Goal: Communication & Community: Participate in discussion

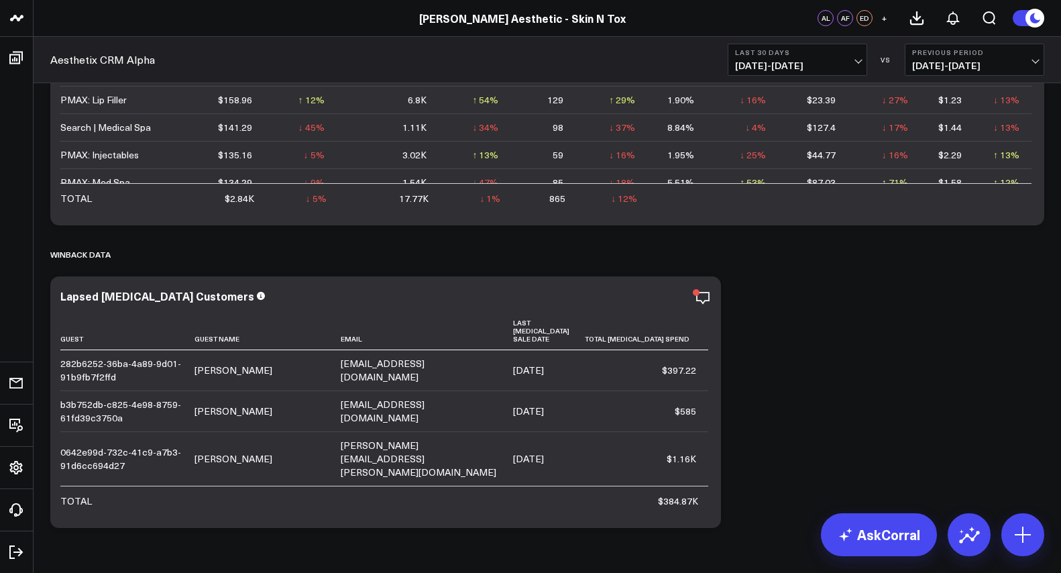
scroll to position [3588, 0]
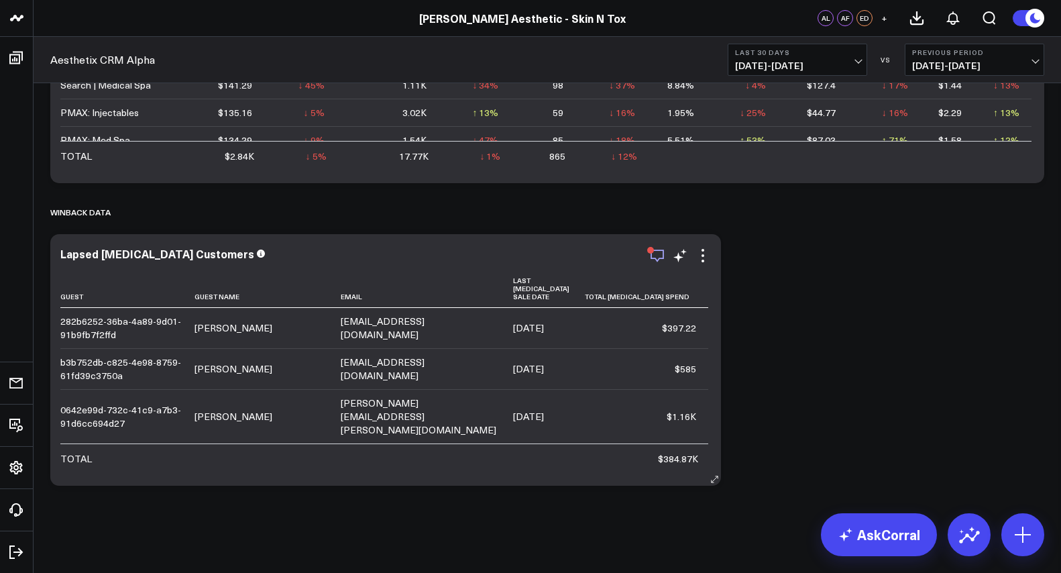
click at [653, 259] on icon "button" at bounding box center [657, 255] width 16 height 16
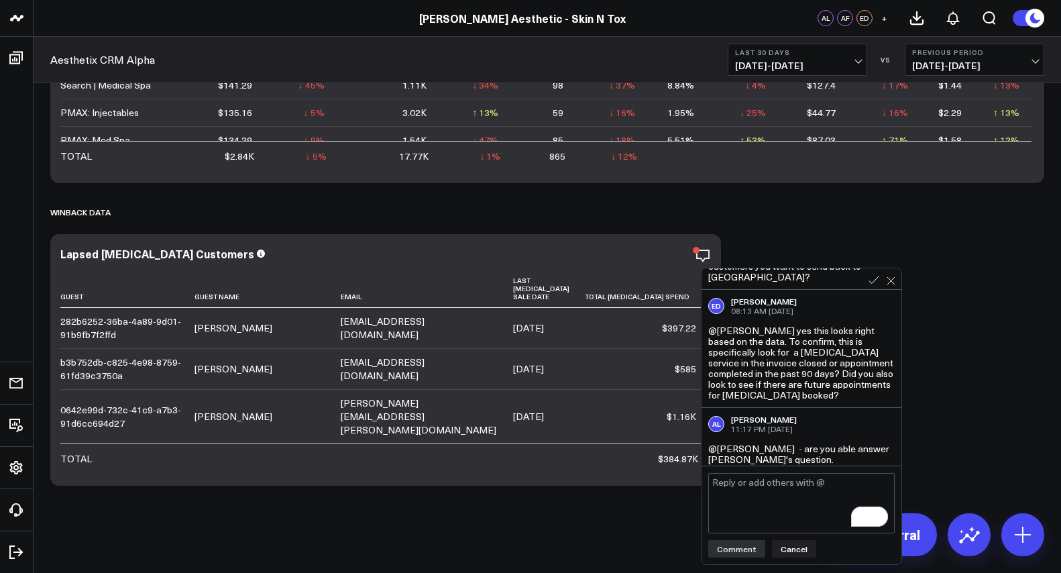
scroll to position [188, 0]
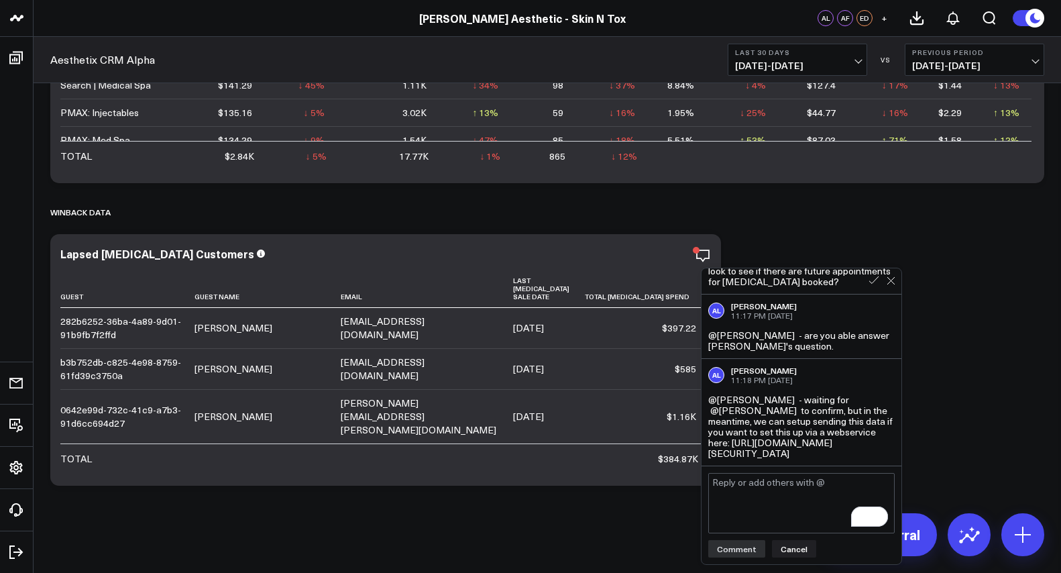
click at [772, 422] on div "@[PERSON_NAME] - waiting for @[PERSON_NAME] to confirm, but in the meantime, we…" at bounding box center [801, 426] width 186 height 64
click at [774, 443] on div "@[PERSON_NAME] - waiting for @[PERSON_NAME] to confirm, but in the meantime, we…" at bounding box center [801, 426] width 186 height 64
click at [764, 449] on div "@[PERSON_NAME] - waiting for @[PERSON_NAME] to confirm, but in the meantime, we…" at bounding box center [801, 426] width 186 height 64
drag, startPoint x: 707, startPoint y: 399, endPoint x: 801, endPoint y: 414, distance: 95.0
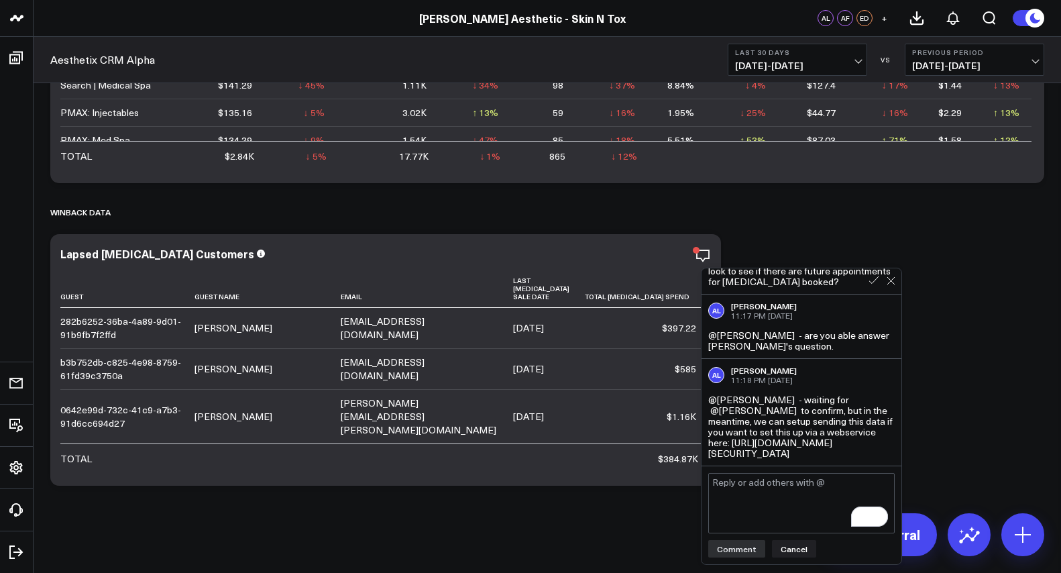
click at [801, 413] on div "AL [PERSON_NAME] 11:18 PM [DATE] @[PERSON_NAME] - waiting for @[PERSON_NAME] to…" at bounding box center [801, 412] width 200 height 107
click at [762, 454] on div "@[PERSON_NAME] - waiting for @[PERSON_NAME] to confirm, but in the meantime, we…" at bounding box center [801, 426] width 186 height 64
drag, startPoint x: 759, startPoint y: 455, endPoint x: 707, endPoint y: 403, distance: 74.0
click at [707, 403] on div "AL [PERSON_NAME] 11:18 PM [DATE] @[PERSON_NAME] - waiting for @[PERSON_NAME] to…" at bounding box center [801, 412] width 200 height 107
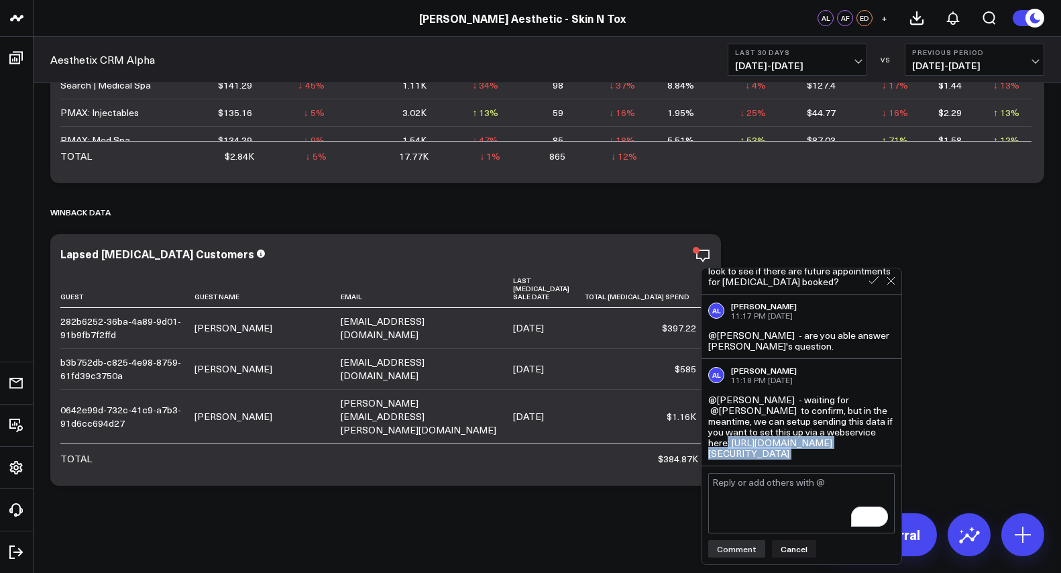
copy body "[URL][DOMAIN_NAME][SECURITY_DATA] Comment Cancel Modify via AI Cancel"
click at [777, 456] on div "@[PERSON_NAME] - waiting for @[PERSON_NAME] to confirm, but in the meantime, we…" at bounding box center [801, 426] width 186 height 64
drag, startPoint x: 766, startPoint y: 457, endPoint x: 707, endPoint y: 403, distance: 79.7
click at [708, 403] on div "@[PERSON_NAME] - waiting for @[PERSON_NAME] to confirm, but in the meantime, we…" at bounding box center [801, 426] width 186 height 64
copy body "[URL][DOMAIN_NAME][SECURITY_DATA] Comment Cancel Modify via AI Cancel"
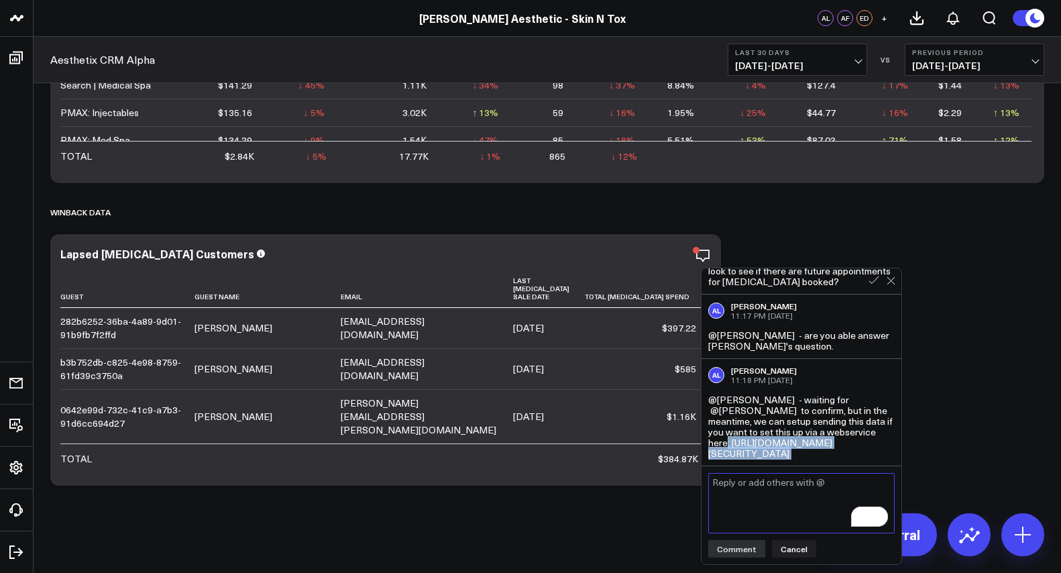
click at [756, 481] on textarea "To enrich screen reader interactions, please activate Accessibility in Grammarl…" at bounding box center [801, 503] width 186 height 60
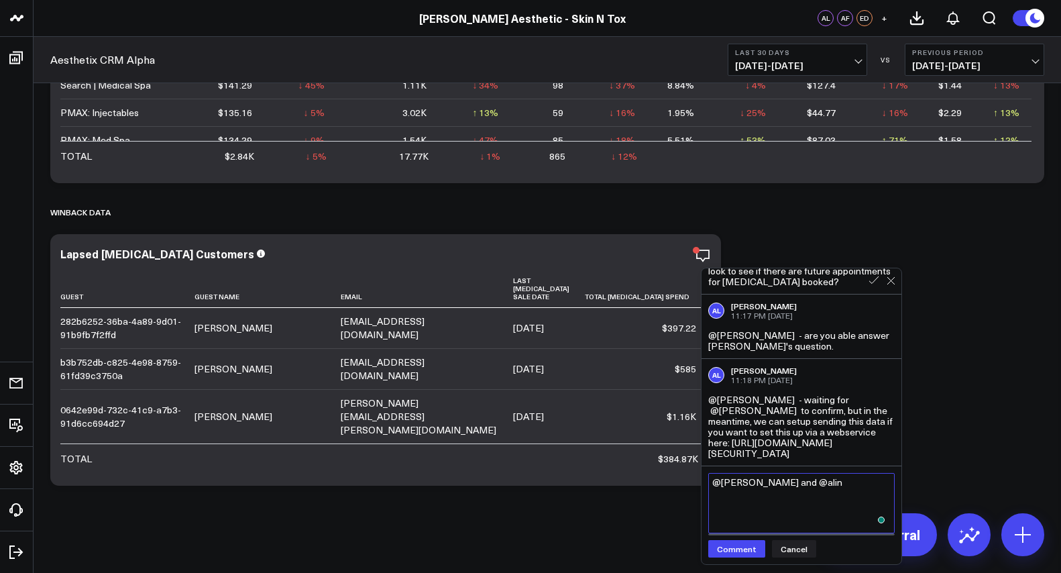
scroll to position [3588, 0]
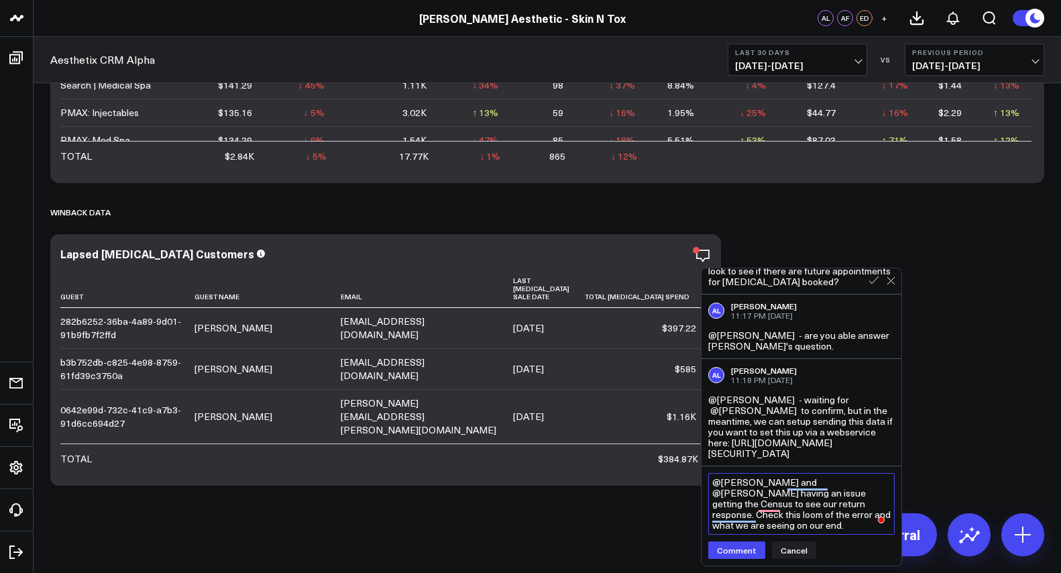
paste textarea "[URL][DOMAIN_NAME]"
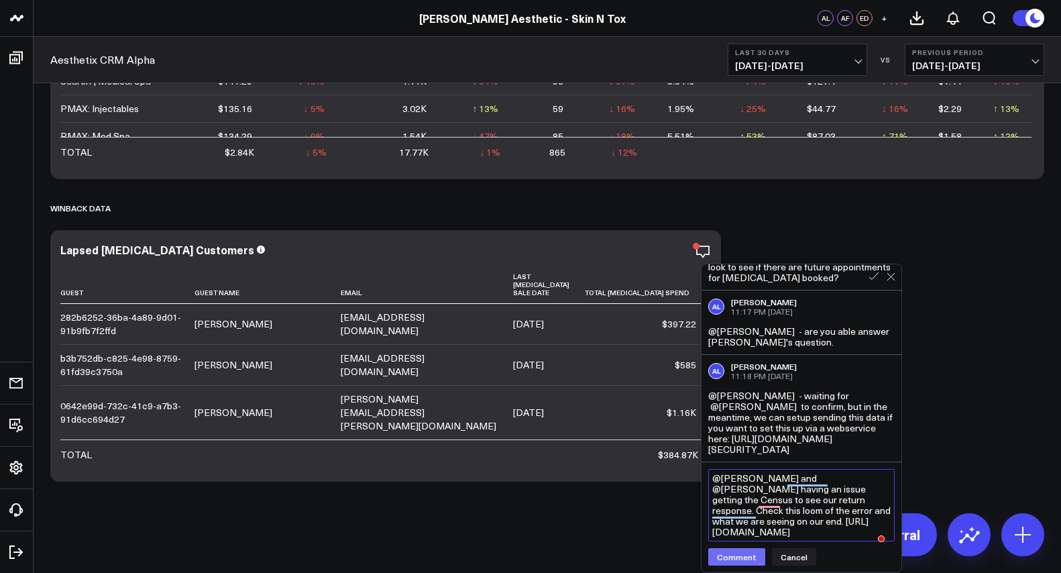
type textarea "@[PERSON_NAME] and @[PERSON_NAME] having an issue getting the Census to see our…"
click at [729, 559] on button "Comment" at bounding box center [736, 556] width 57 height 17
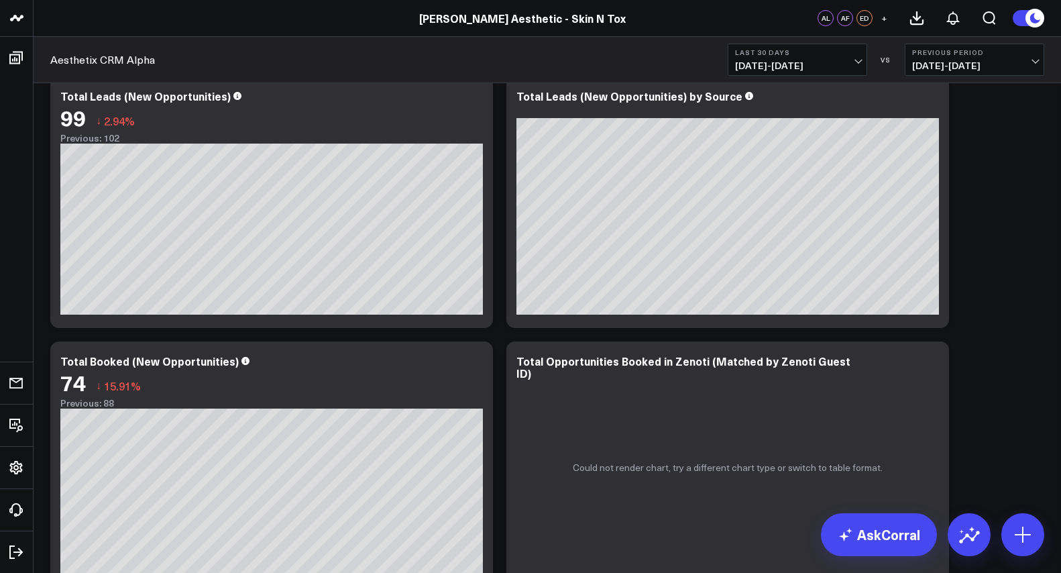
scroll to position [0, 0]
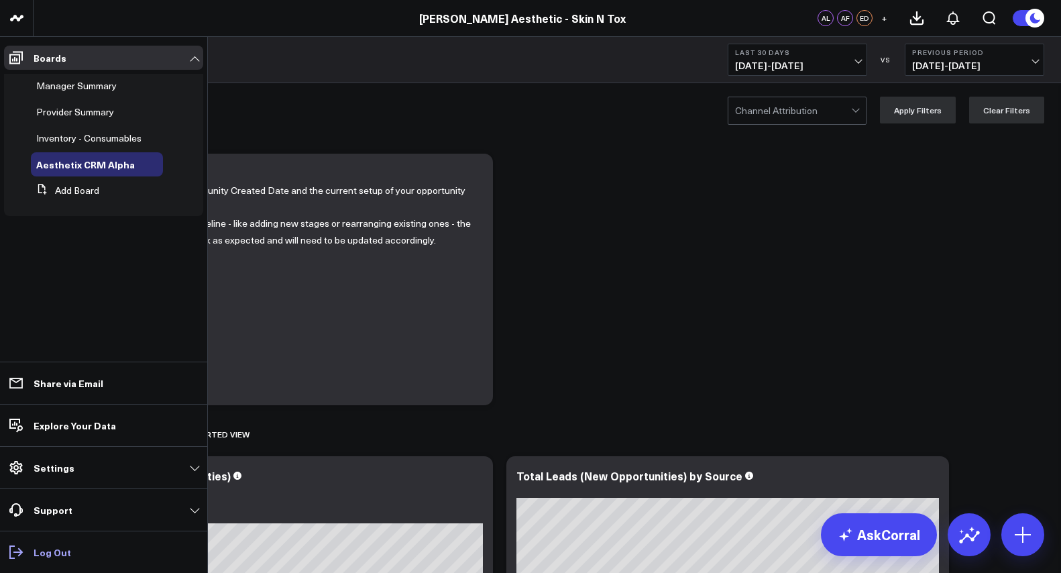
click at [58, 550] on p "Log Out" at bounding box center [53, 551] width 38 height 11
